Goal: Navigation & Orientation: Find specific page/section

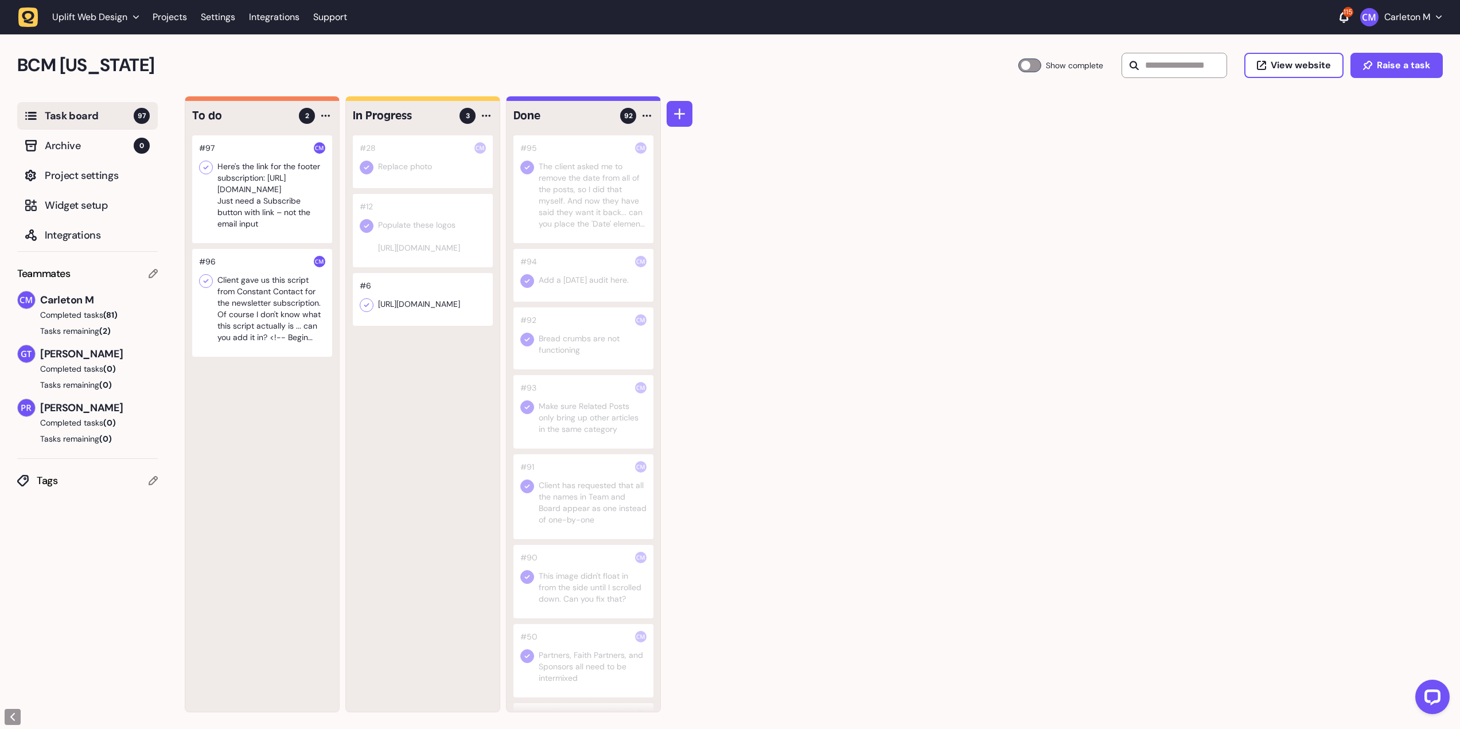
click at [251, 308] on div at bounding box center [262, 303] width 140 height 108
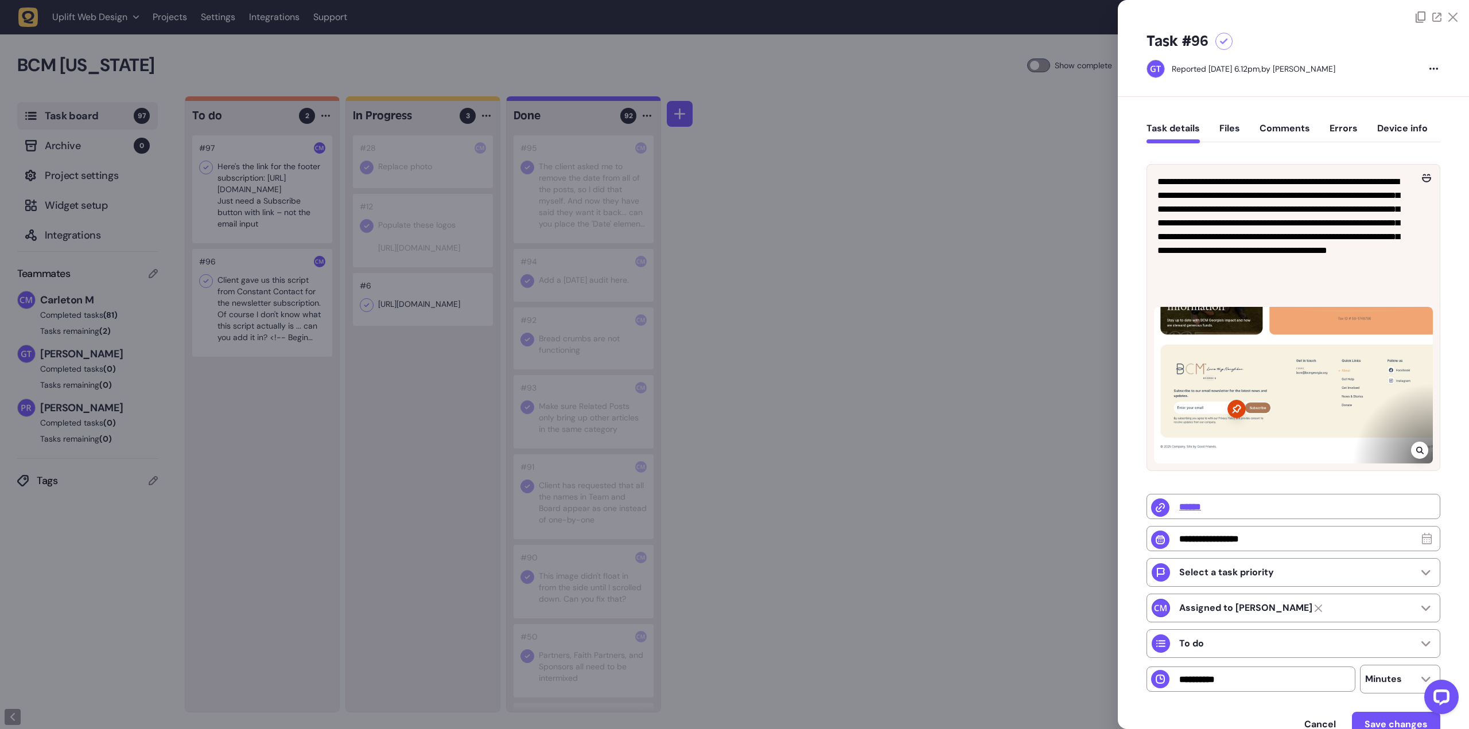
click at [767, 366] on div at bounding box center [734, 364] width 1469 height 729
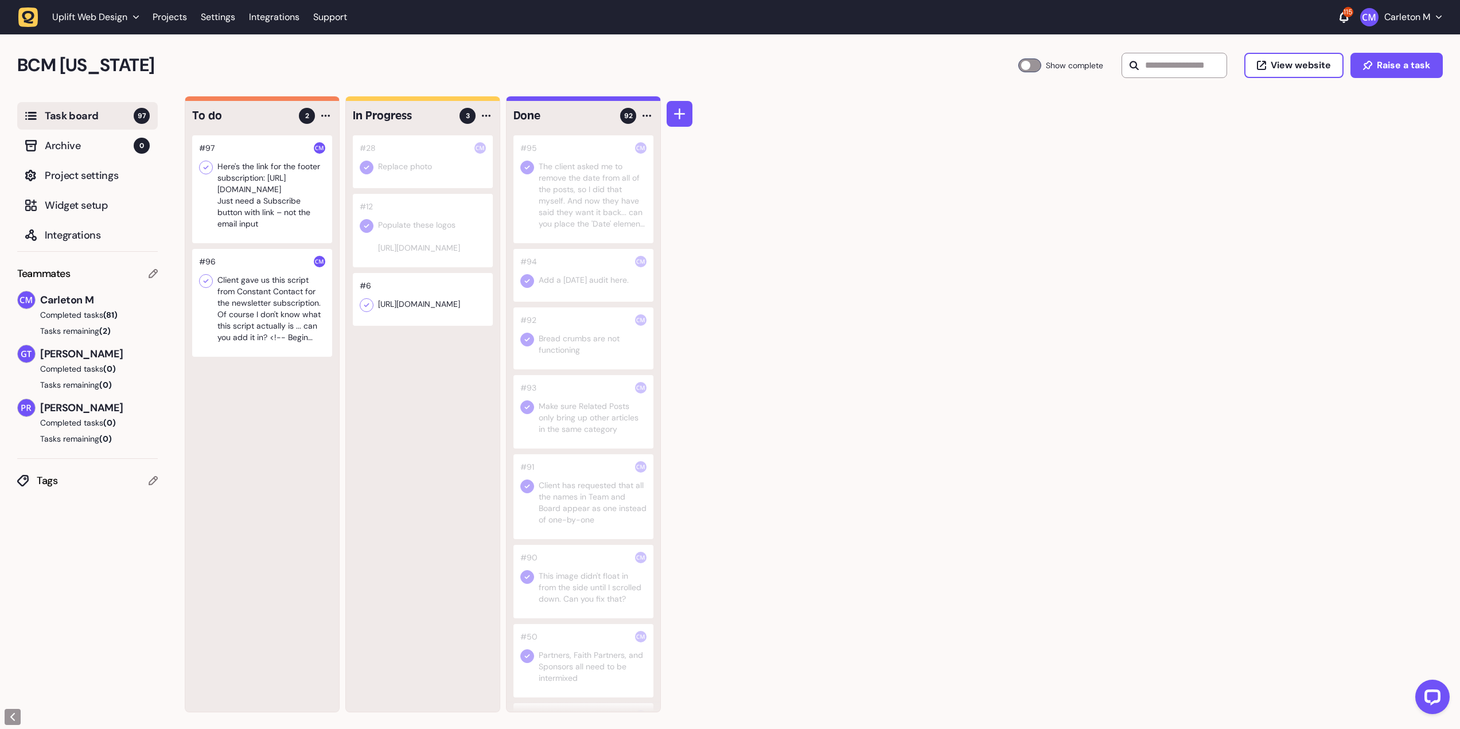
click at [239, 219] on div at bounding box center [262, 189] width 140 height 108
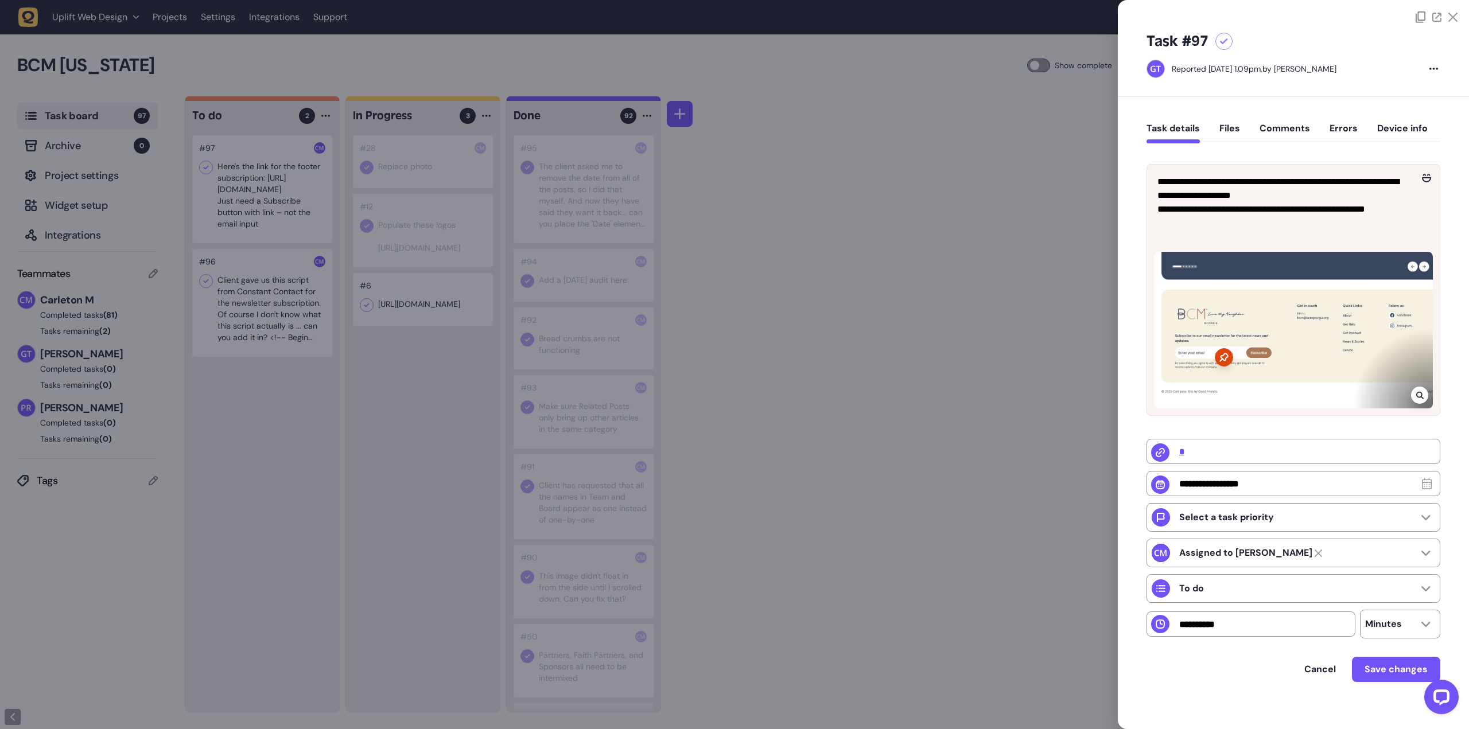
click at [899, 223] on div at bounding box center [734, 364] width 1469 height 729
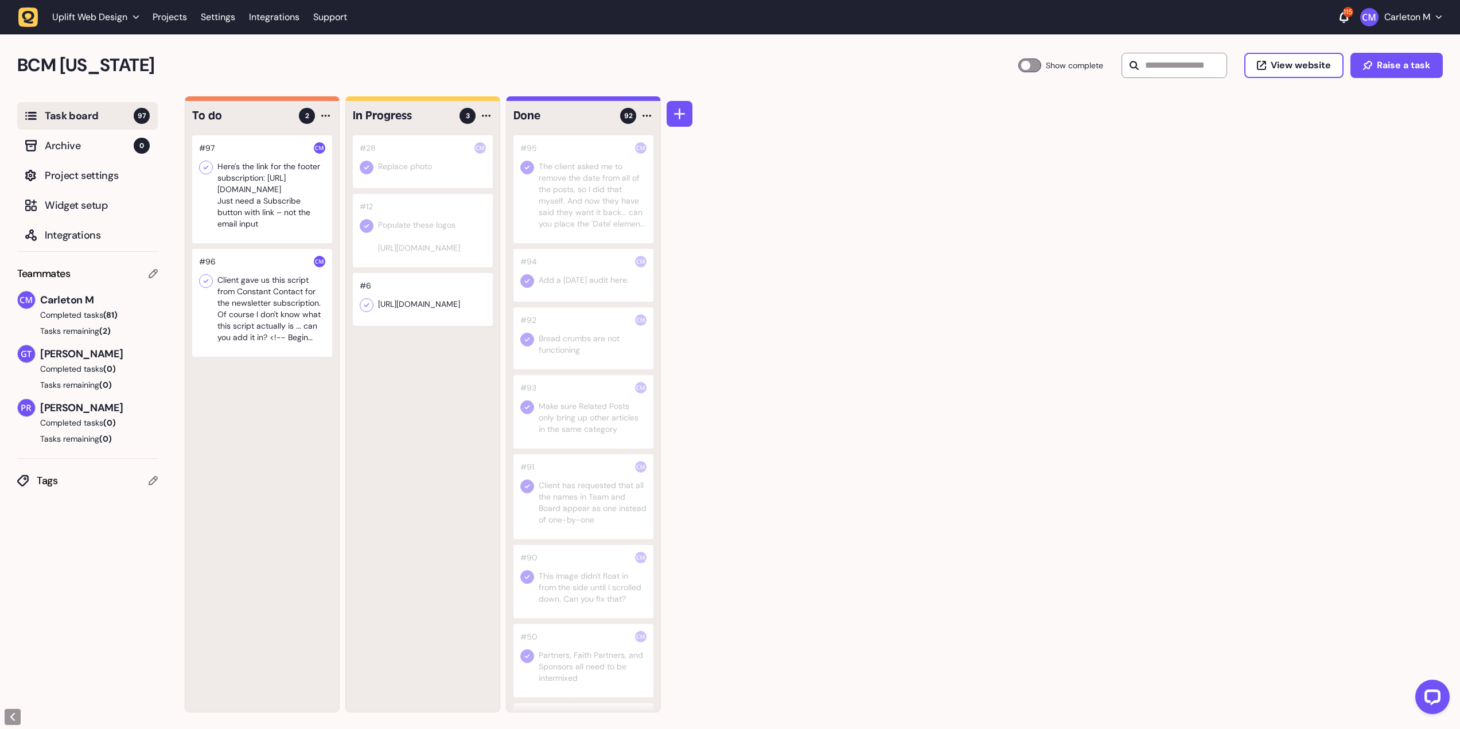
click at [269, 205] on div at bounding box center [262, 189] width 140 height 108
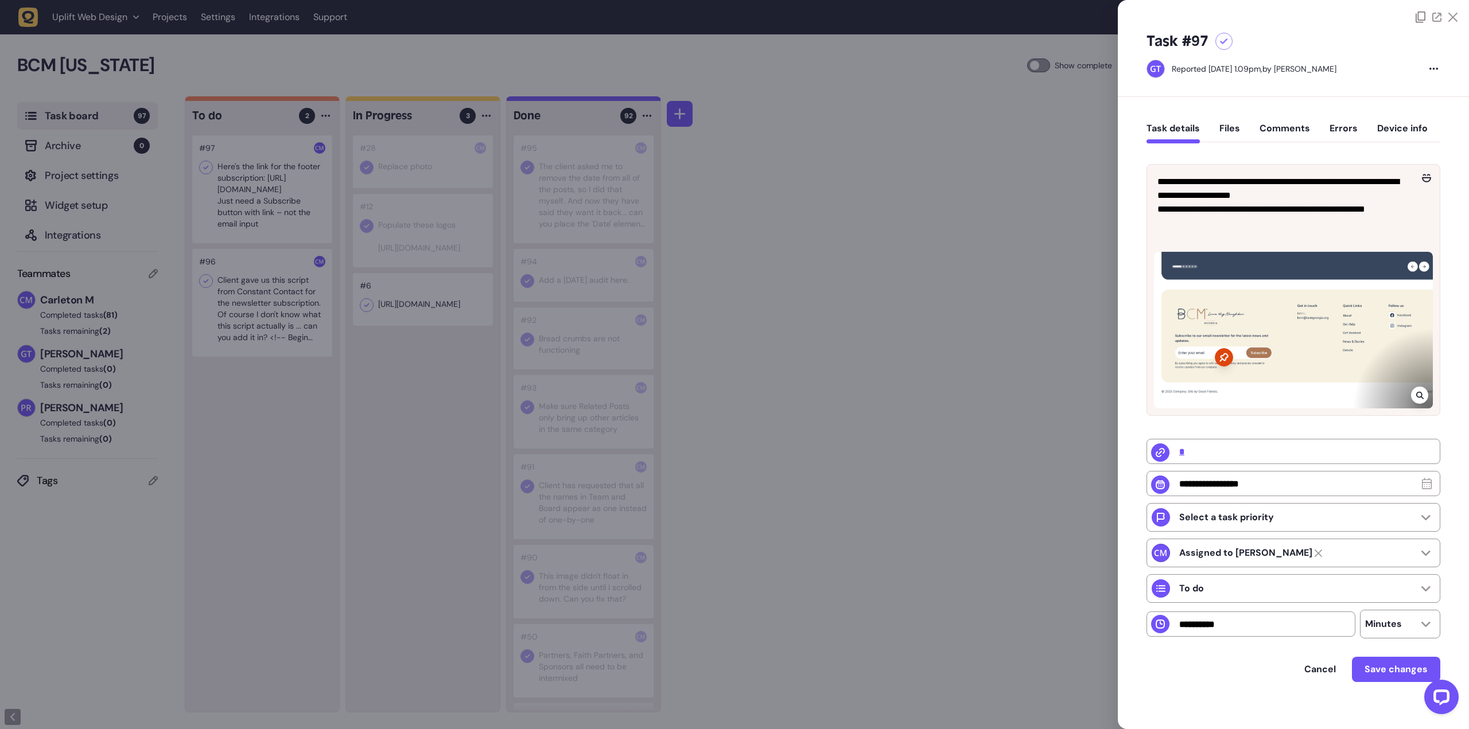
click at [970, 260] on div at bounding box center [734, 364] width 1469 height 729
